Goal: Transaction & Acquisition: Purchase product/service

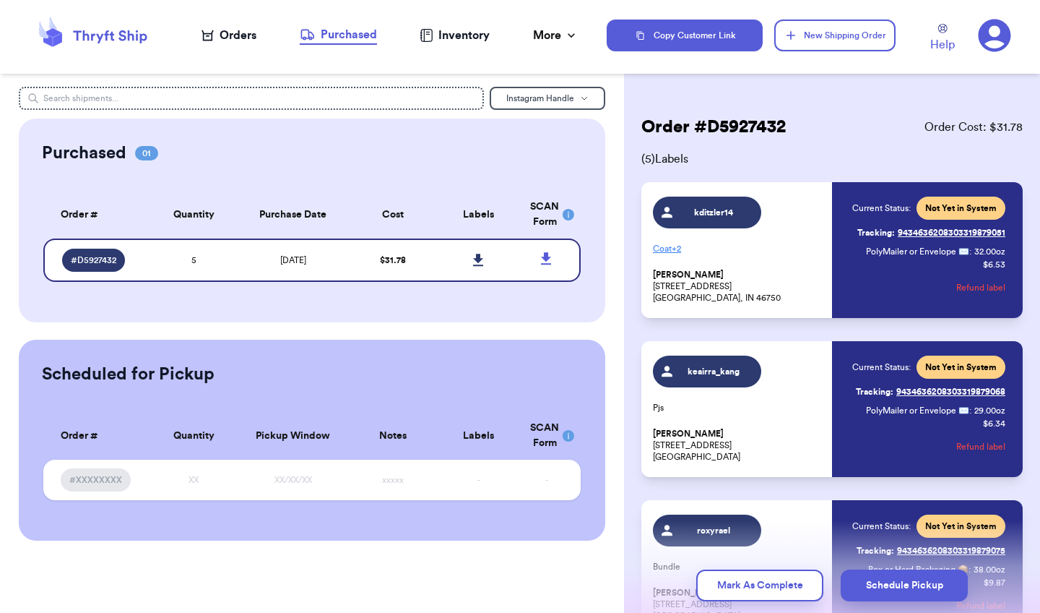
click at [242, 36] on div "Orders" at bounding box center [229, 35] width 55 height 17
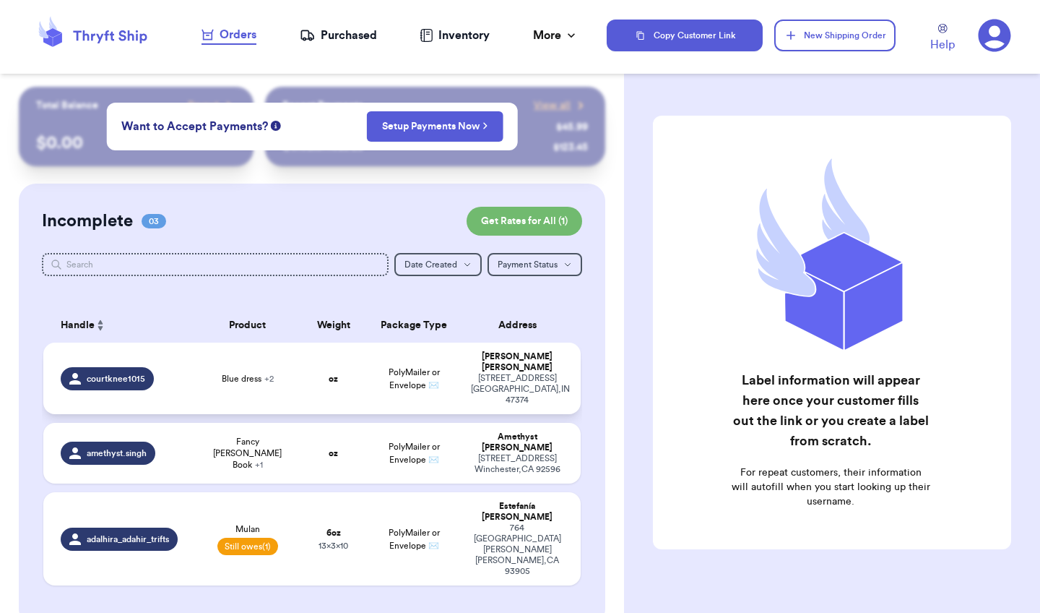
click at [345, 372] on td "oz" at bounding box center [333, 378] width 64 height 72
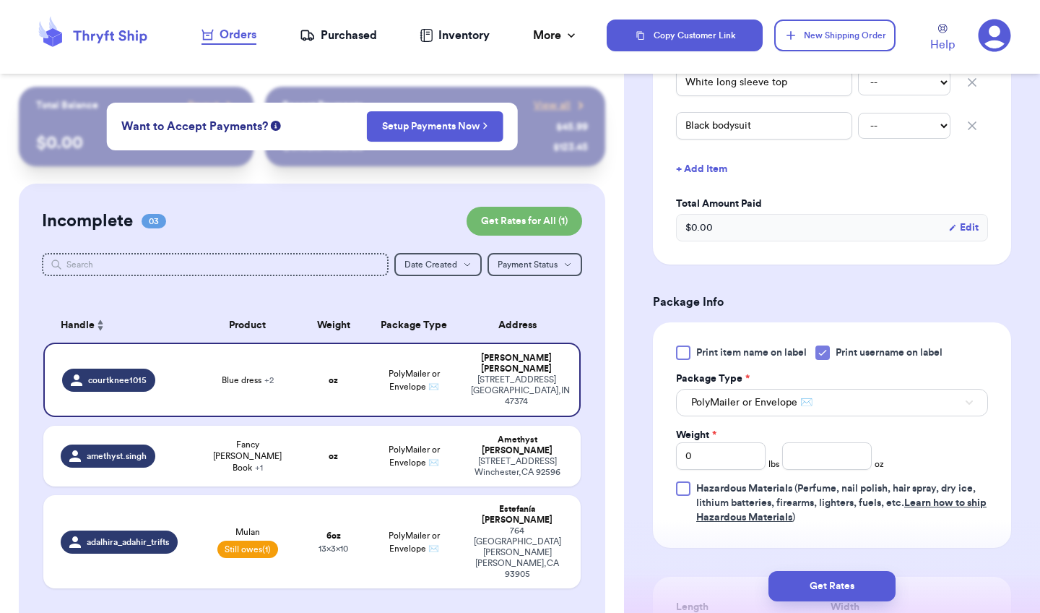
scroll to position [441, 0]
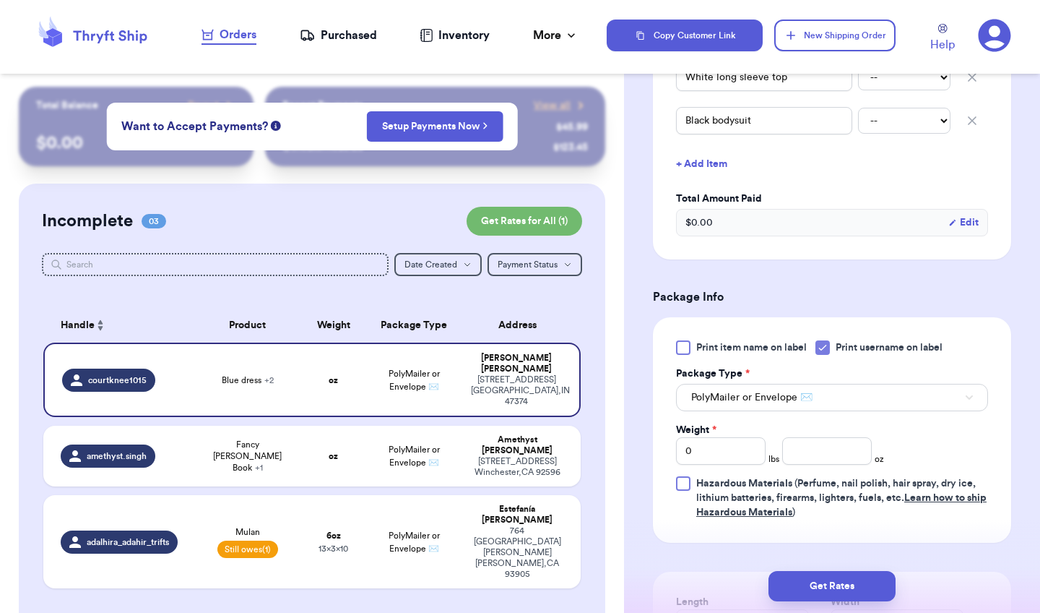
click at [823, 350] on icon at bounding box center [823, 348] width 12 height 12
click at [0, 0] on input "Print username on label" at bounding box center [0, 0] width 0 height 0
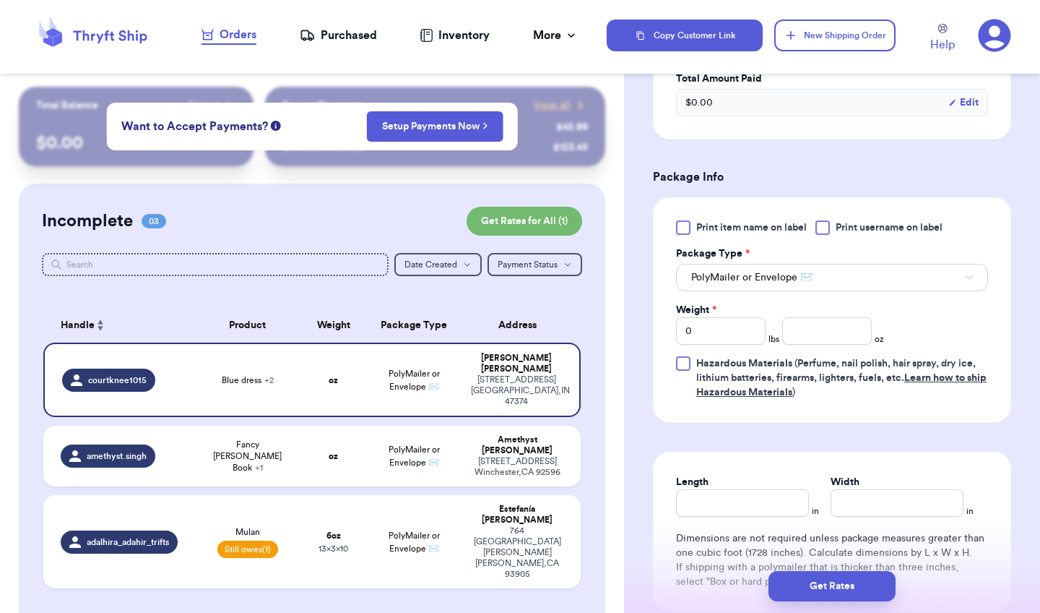
scroll to position [563, 0]
click at [720, 330] on input "0" at bounding box center [721, 329] width 90 height 27
type input "2"
click at [709, 503] on input "Length" at bounding box center [742, 501] width 133 height 27
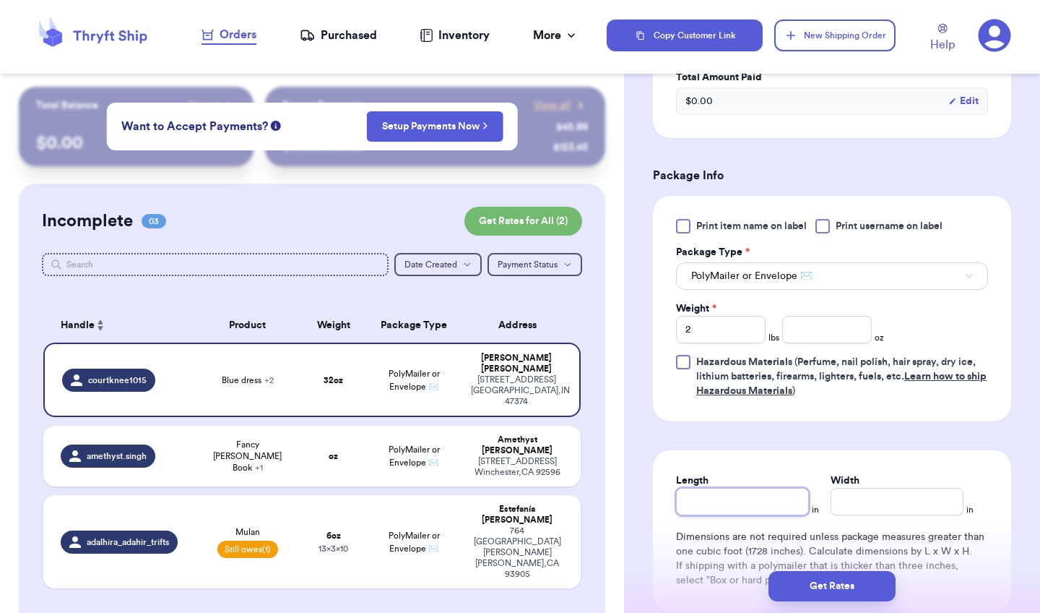
type input "1"
type input "14"
click at [872, 511] on input "Width *" at bounding box center [897, 501] width 133 height 27
type input "1"
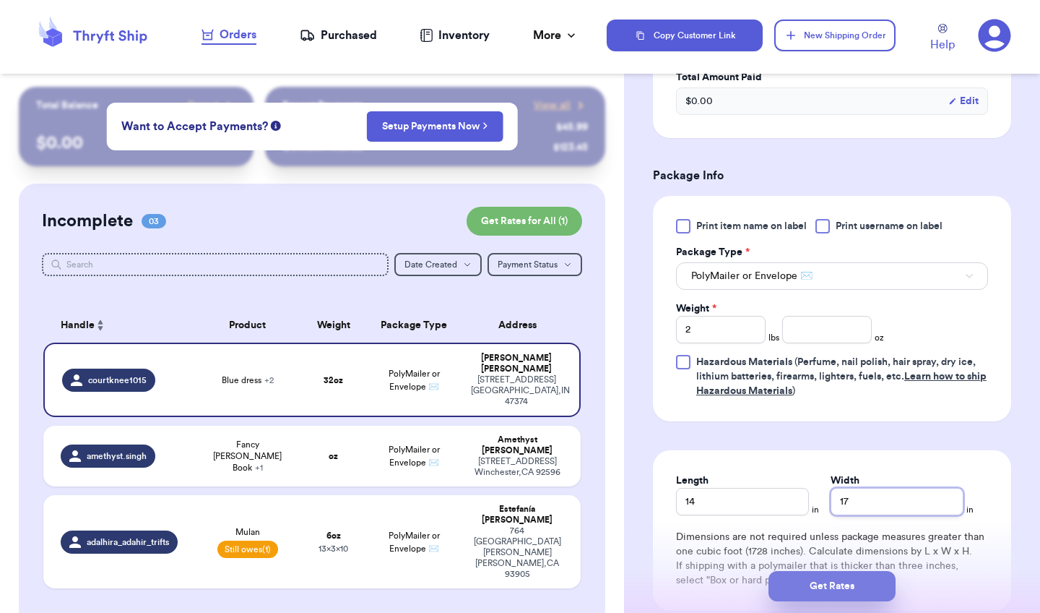
type input "17"
click at [849, 588] on button "Get Rates" at bounding box center [832, 586] width 127 height 30
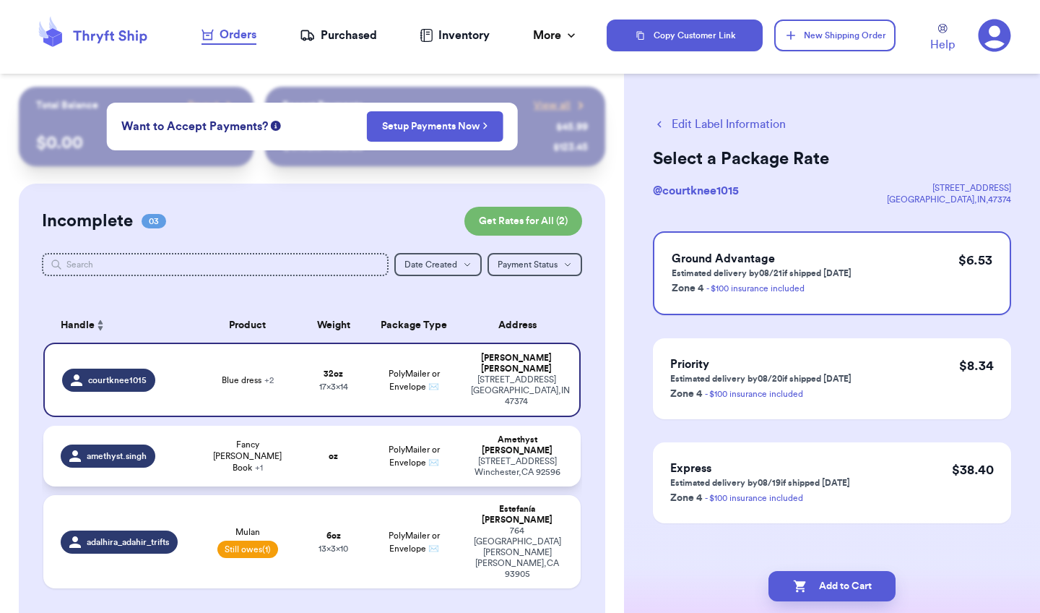
click at [339, 439] on td "oz" at bounding box center [333, 455] width 64 height 61
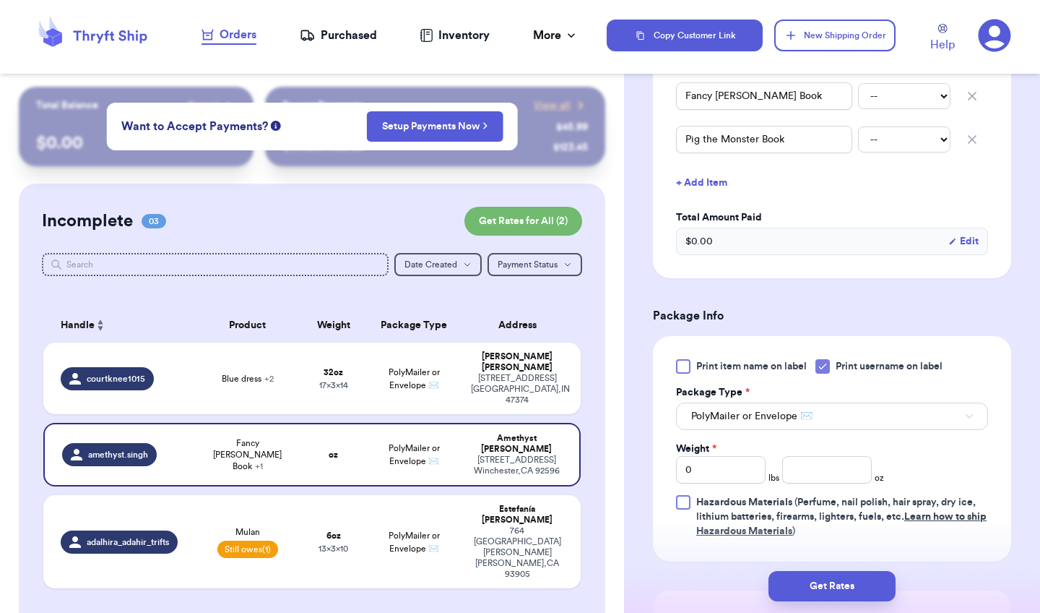
scroll to position [380, 0]
click at [828, 368] on icon at bounding box center [823, 366] width 12 height 12
click at [0, 0] on input "Print username on label" at bounding box center [0, 0] width 0 height 0
click at [844, 475] on input "number" at bounding box center [827, 468] width 90 height 27
type input "7"
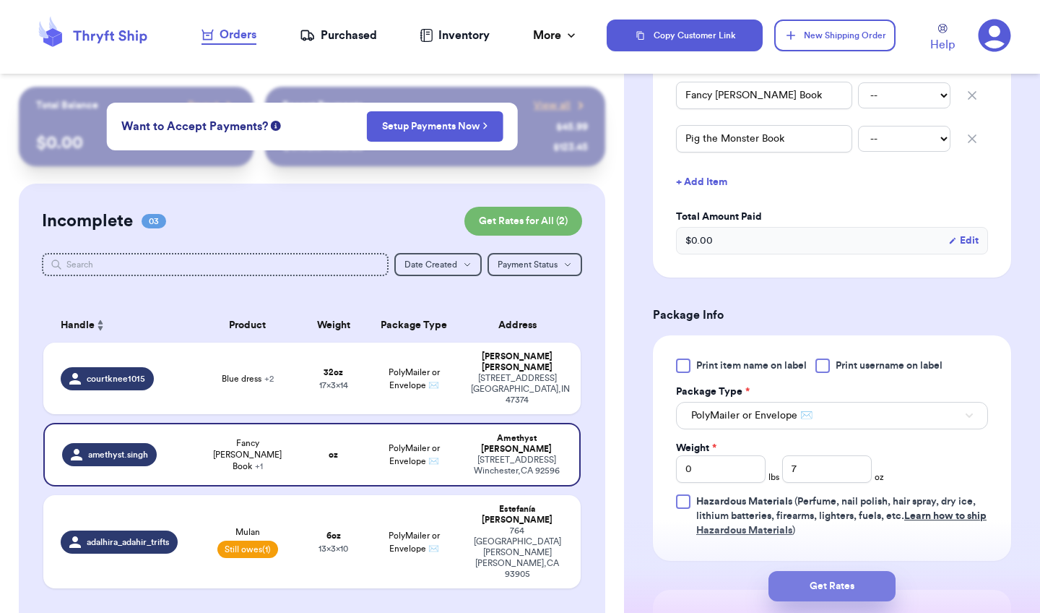
click at [849, 589] on button "Get Rates" at bounding box center [832, 586] width 127 height 30
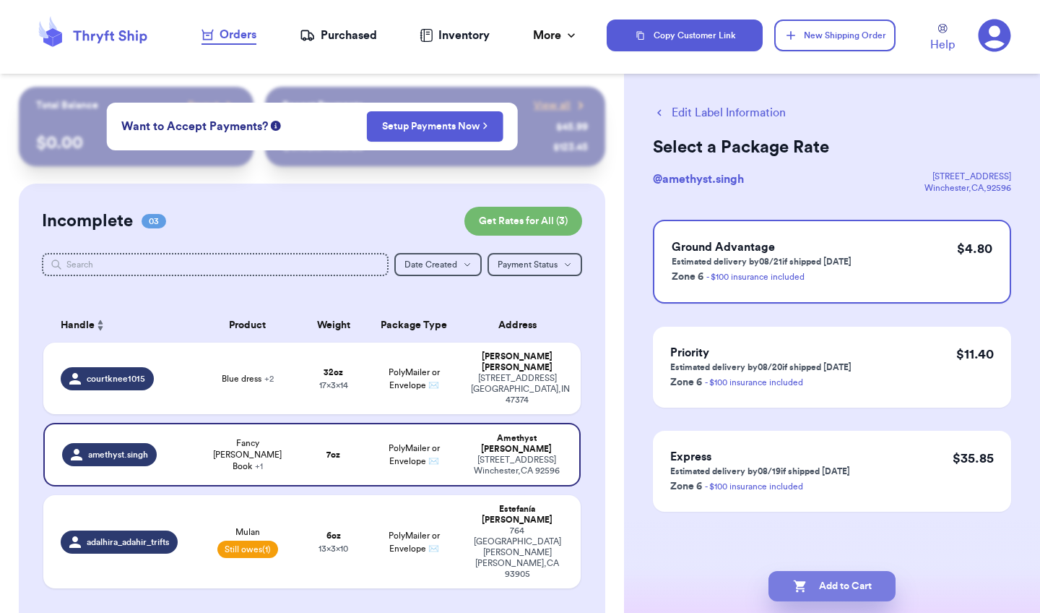
scroll to position [0, 0]
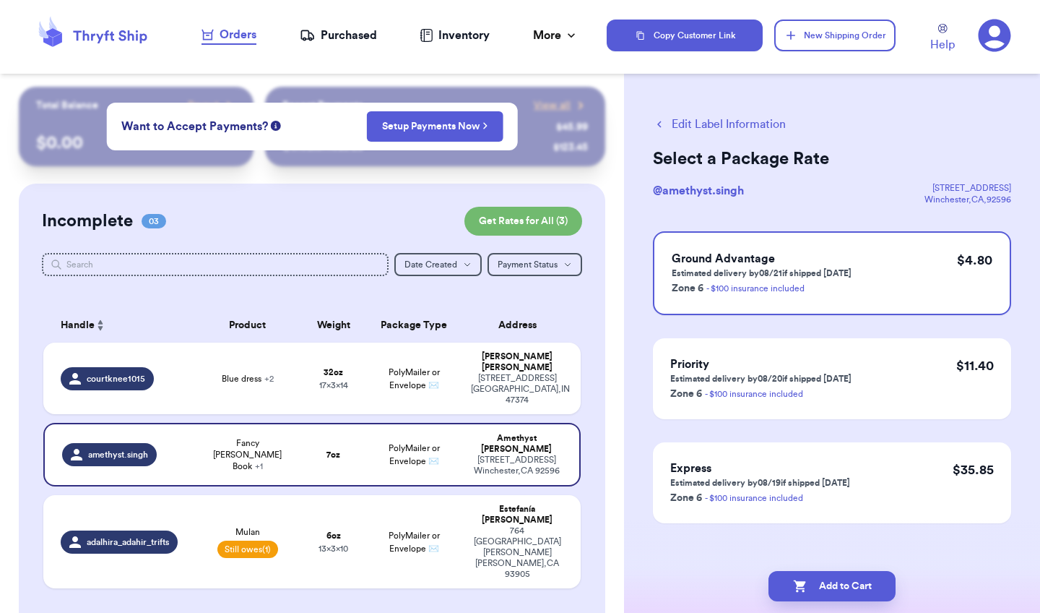
click at [659, 124] on icon "button" at bounding box center [659, 124] width 4 height 7
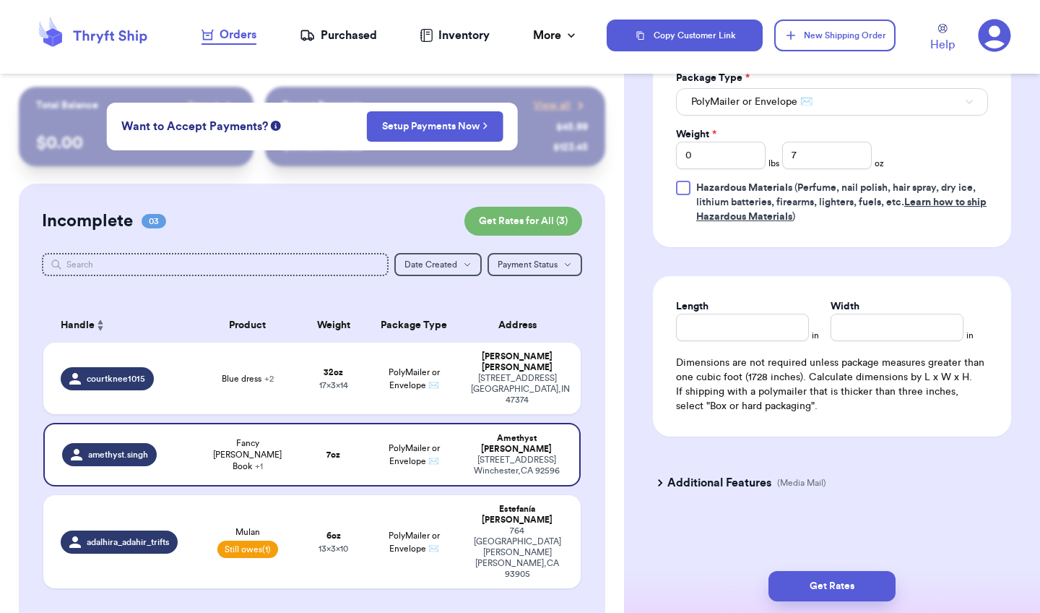
scroll to position [696, 0]
click at [724, 488] on h3 "Additional Features" at bounding box center [719, 482] width 104 height 17
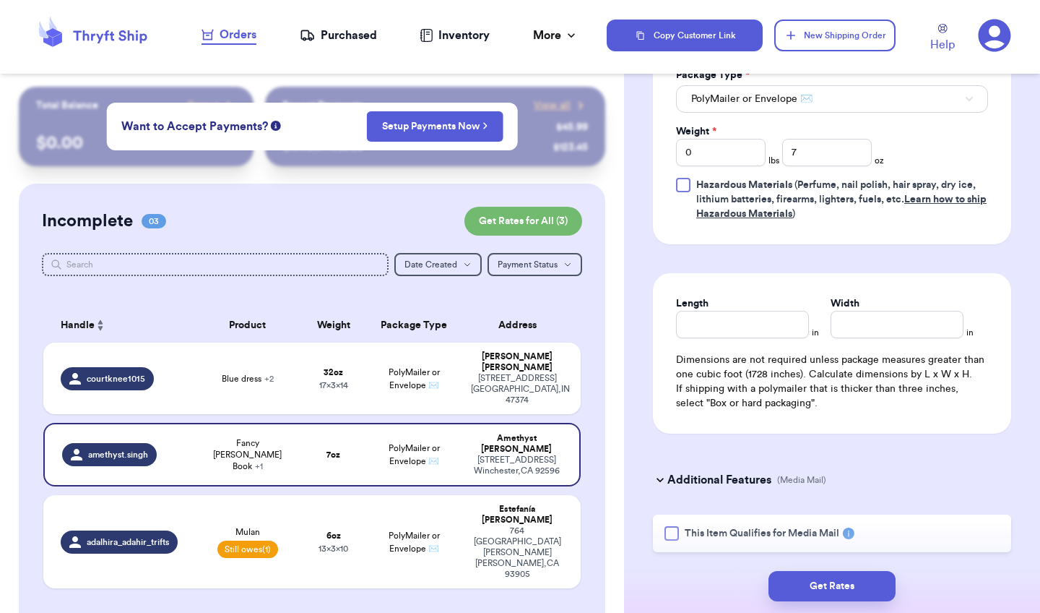
click at [679, 535] on label "This Item Qualifies for Media Mail" at bounding box center [752, 533] width 175 height 14
click at [0, 0] on input "This Item Qualifies for Media Mail" at bounding box center [0, 0] width 0 height 0
click at [841, 591] on button "Get Rates" at bounding box center [832, 586] width 127 height 30
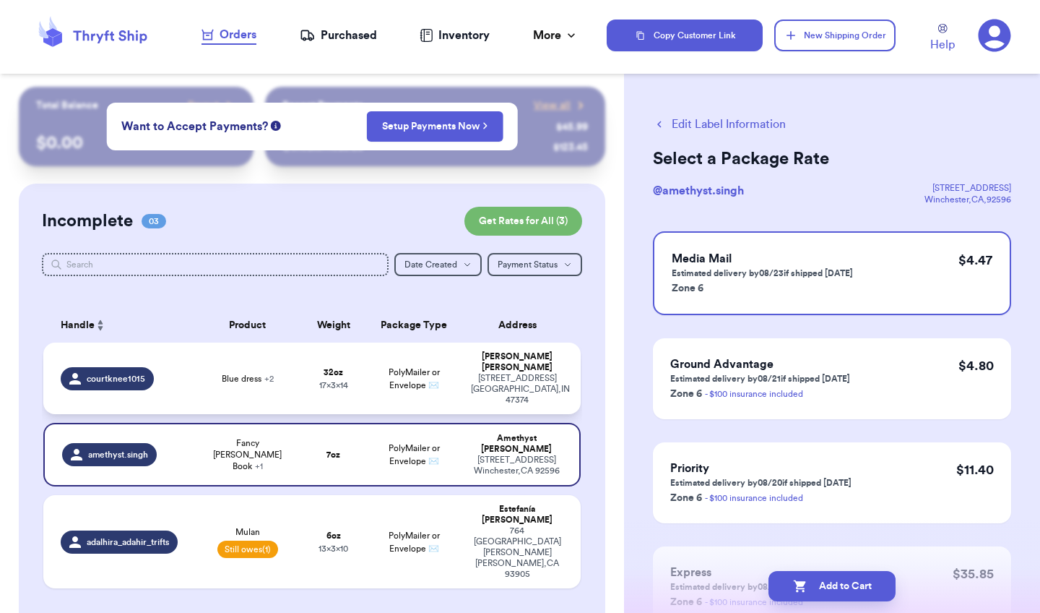
click at [550, 378] on div "[STREET_ADDRESS]" at bounding box center [517, 389] width 92 height 33
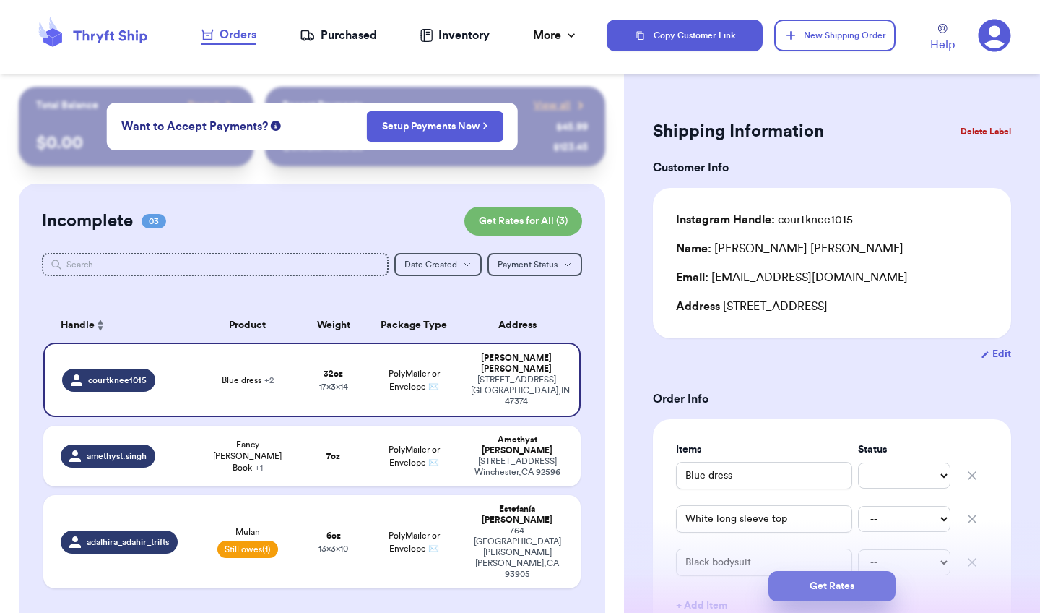
click at [818, 583] on button "Get Rates" at bounding box center [832, 586] width 127 height 30
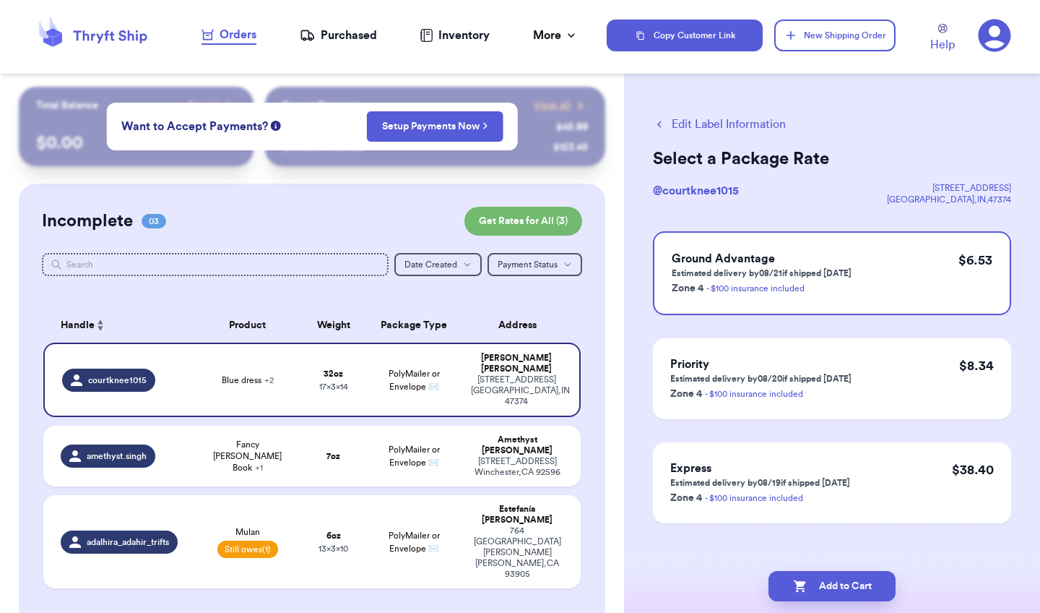
click at [818, 583] on button "Add to Cart" at bounding box center [832, 586] width 127 height 30
checkbox input "true"
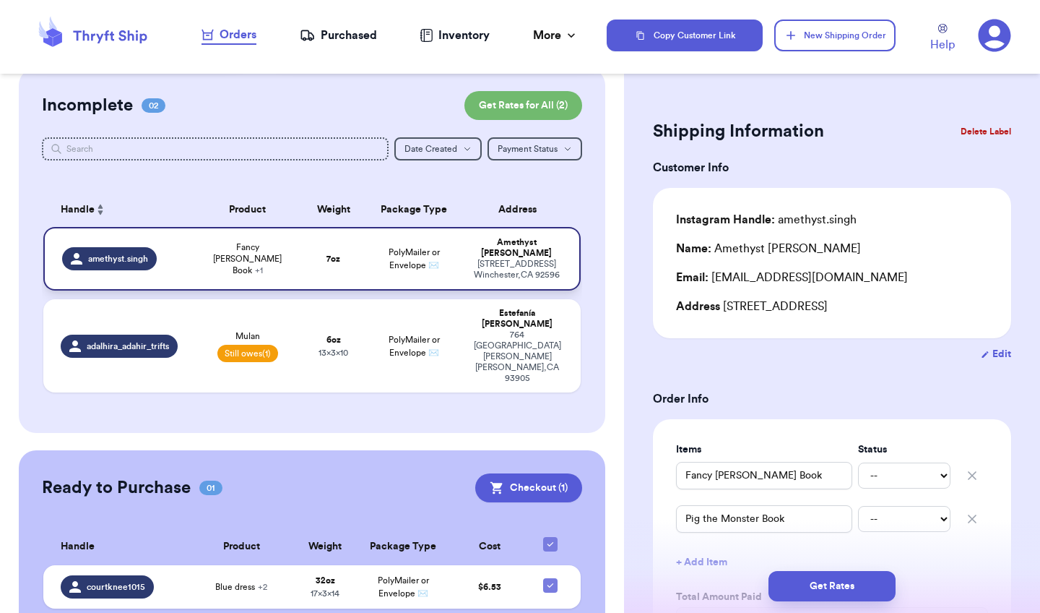
scroll to position [114, 0]
